Goal: Task Accomplishment & Management: Check status

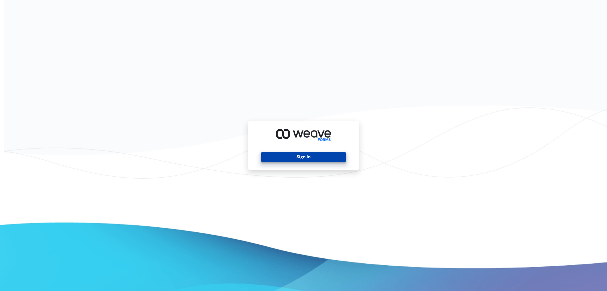
click at [324, 159] on button "Sign In" at bounding box center [303, 157] width 84 height 10
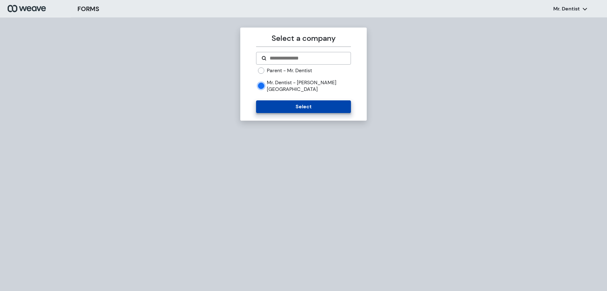
click at [290, 100] on button "Select" at bounding box center [303, 106] width 95 height 13
